Goal: Task Accomplishment & Management: Manage account settings

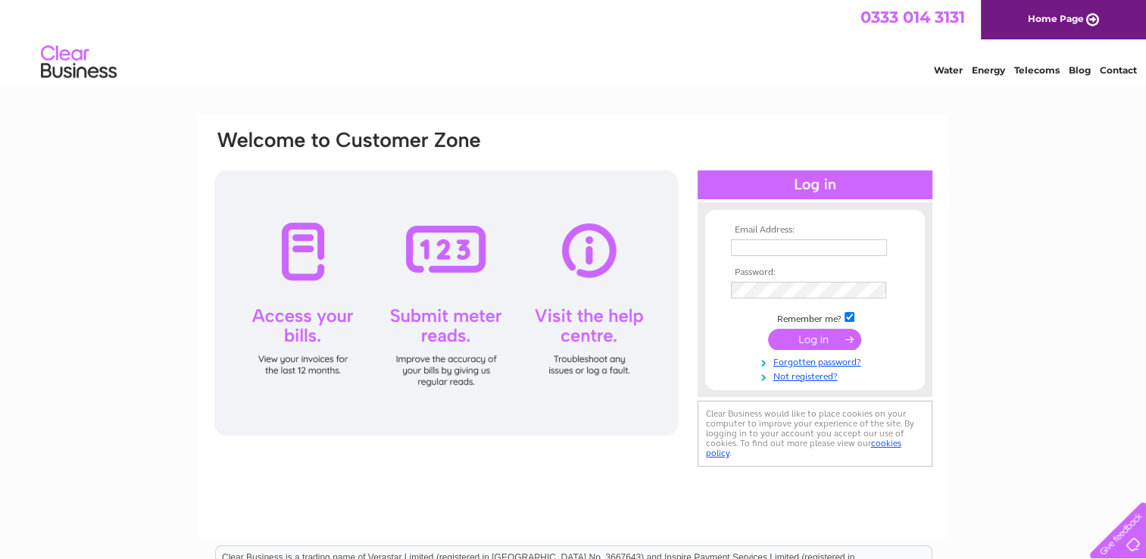
type input "[EMAIL_ADDRESS][DOMAIN_NAME]"
click at [809, 334] on input "submit" at bounding box center [814, 339] width 93 height 21
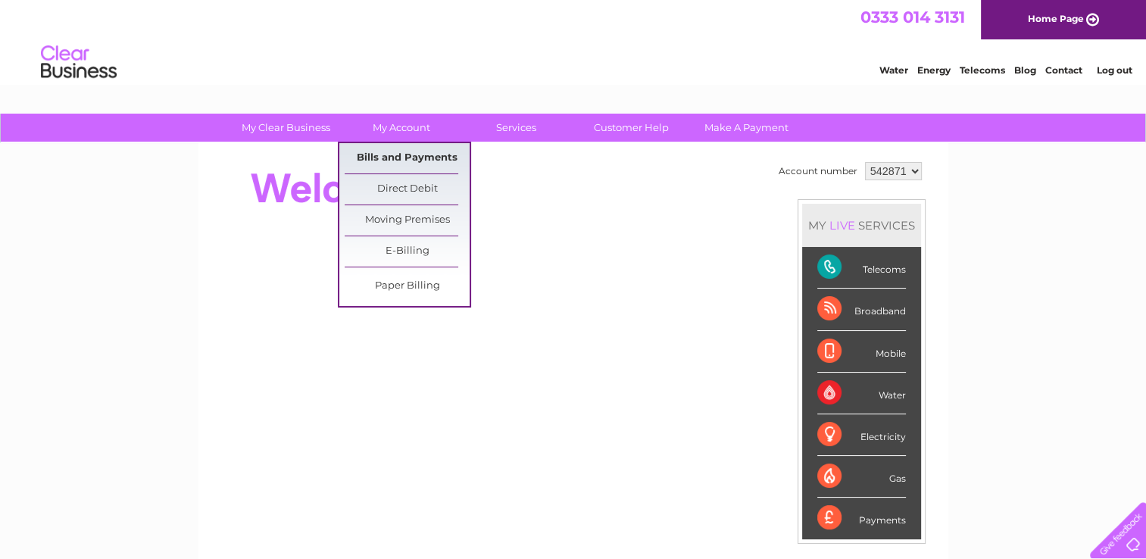
click at [394, 152] on link "Bills and Payments" at bounding box center [407, 158] width 125 height 30
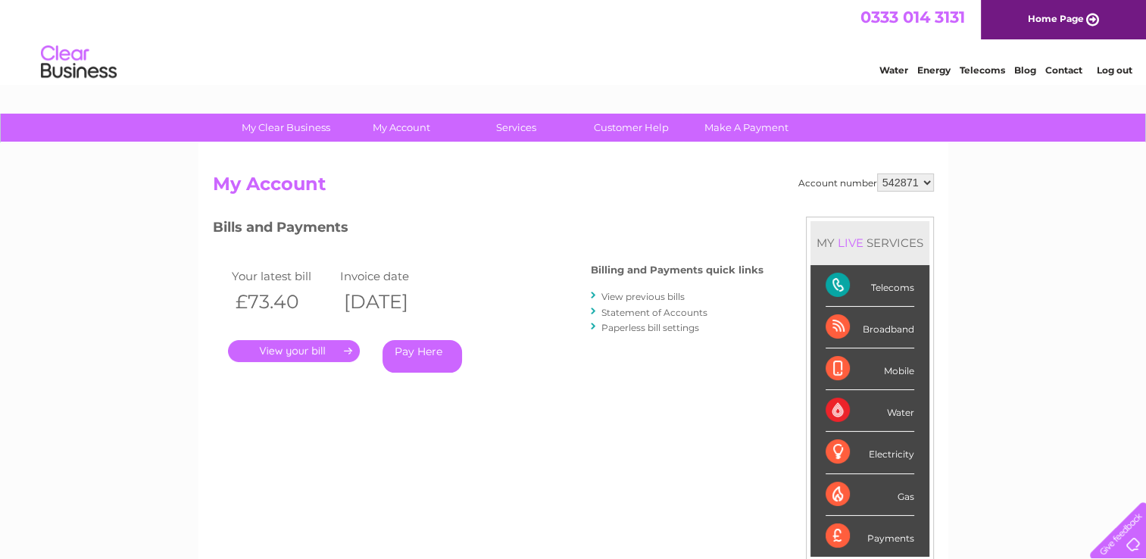
click at [300, 349] on link "." at bounding box center [294, 351] width 132 height 22
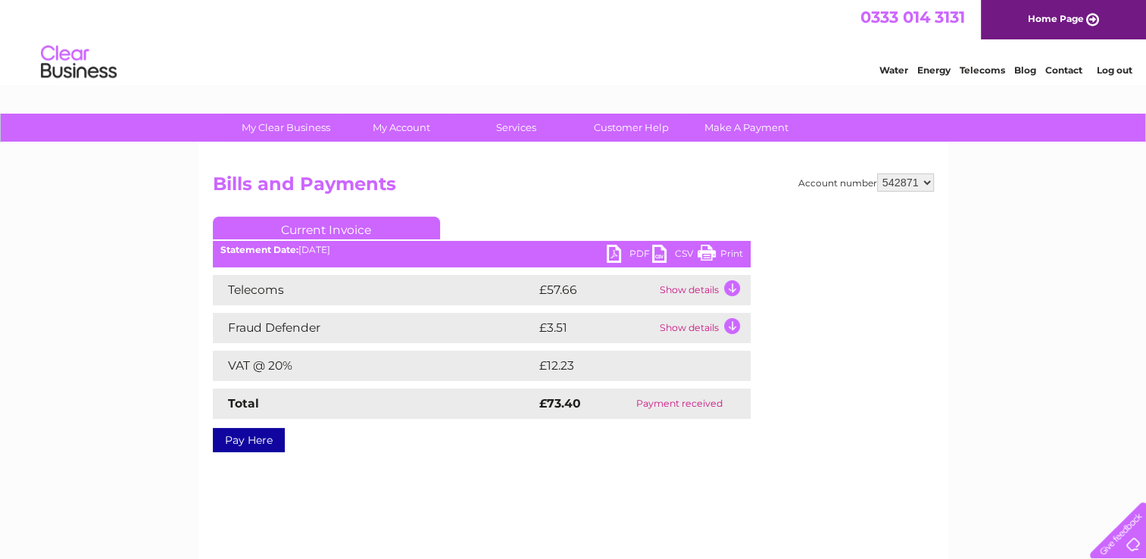
click at [630, 248] on link "PDF" at bounding box center [629, 256] width 45 height 22
